Goal: Navigation & Orientation: Go to known website

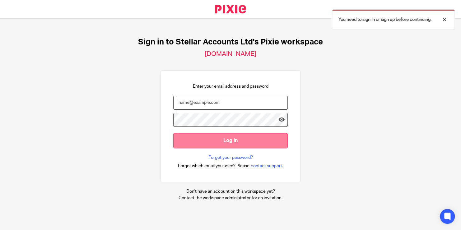
type input "shane.harrison@stellaraccounts.co.uk"
click at [203, 142] on input "Log in" at bounding box center [230, 140] width 114 height 15
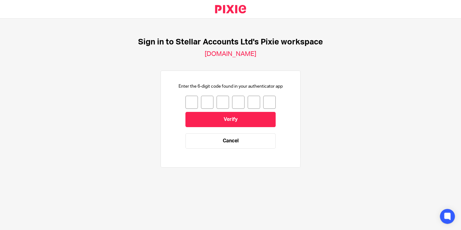
click at [185, 98] on input "number" at bounding box center [191, 102] width 12 height 13
type input "7"
type input "0"
type input "4"
type input "0"
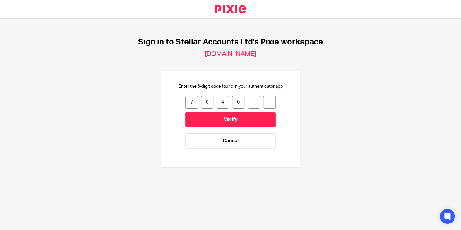
type input "7"
type input "9"
click at [263, 101] on input "9" at bounding box center [269, 102] width 12 height 13
drag, startPoint x: 269, startPoint y: 102, endPoint x: 169, endPoint y: 99, distance: 99.6
click at [173, 99] on div "Enter the 6-digit code found in your authenticator app 7 0 4 0 7 9 704079 Verif…" at bounding box center [230, 119] width 114 height 72
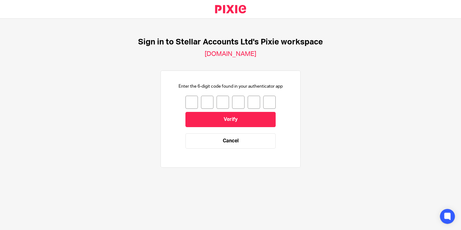
type input "4"
type input "0"
type input "7"
type input "9"
type input "3"
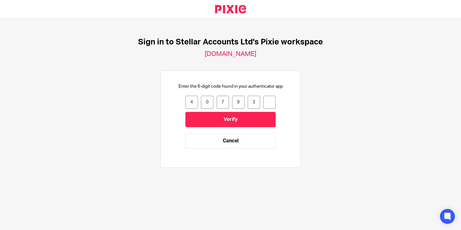
type input "5"
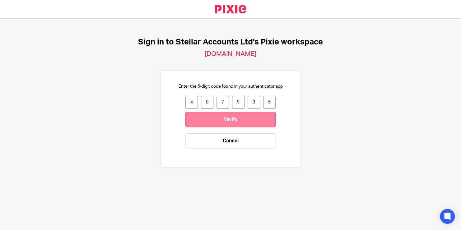
click at [201, 124] on input "Verify" at bounding box center [230, 119] width 90 height 15
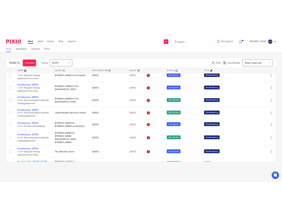
scroll to position [114, 0]
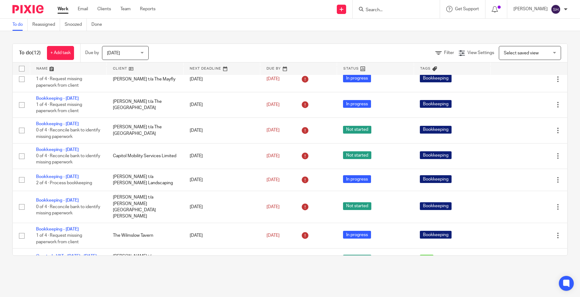
click at [133, 230] on main "To do Reassigned Snoozed Done To do (12) + Add task Due by [DATE] [DATE] [DATE]…" at bounding box center [290, 148] width 580 height 297
